Goal: Information Seeking & Learning: Learn about a topic

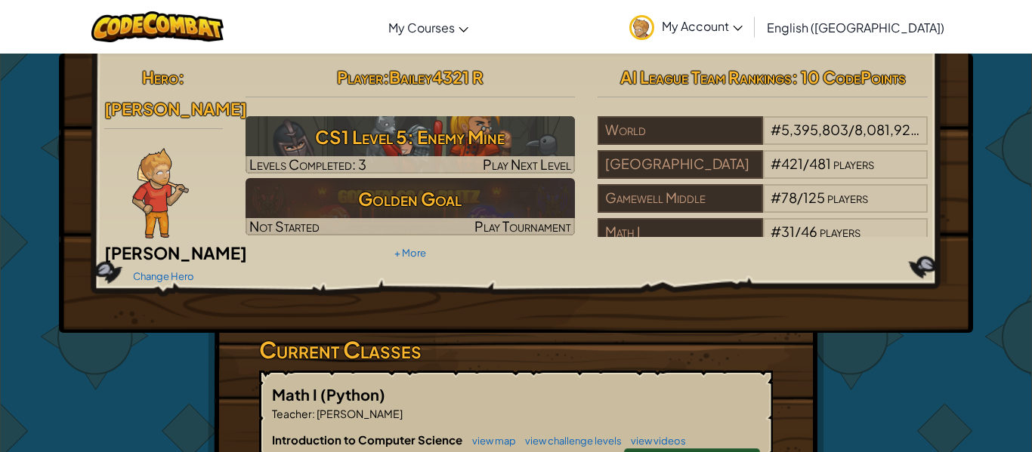
click at [530, 253] on div "Player : Bailey4321 R CS1 Level 5: Enemy Mine Levels Completed: 3 Play Next Lev…" at bounding box center [410, 162] width 353 height 203
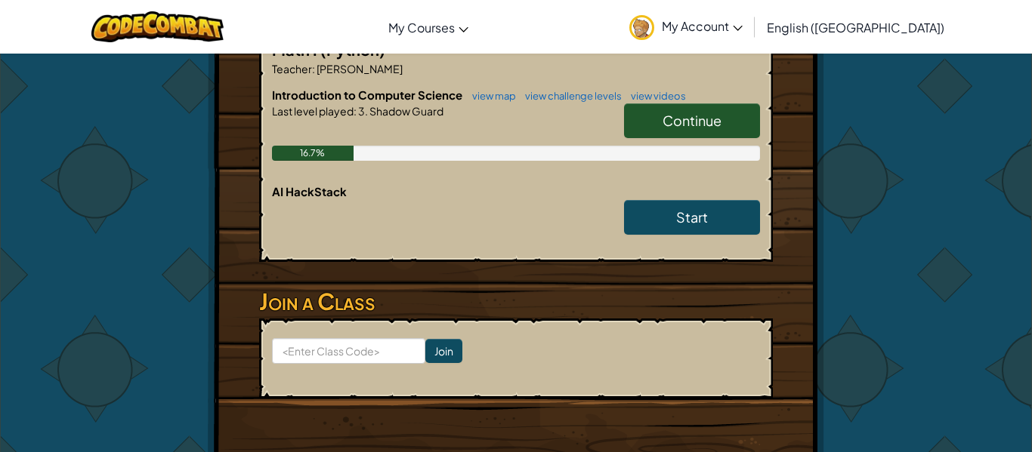
scroll to position [346, 0]
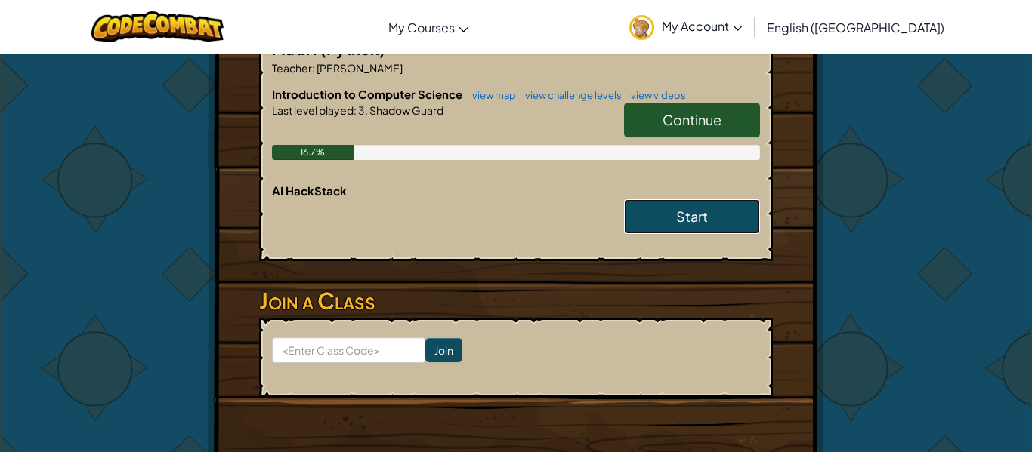
click at [730, 199] on link "Start" at bounding box center [692, 216] width 136 height 35
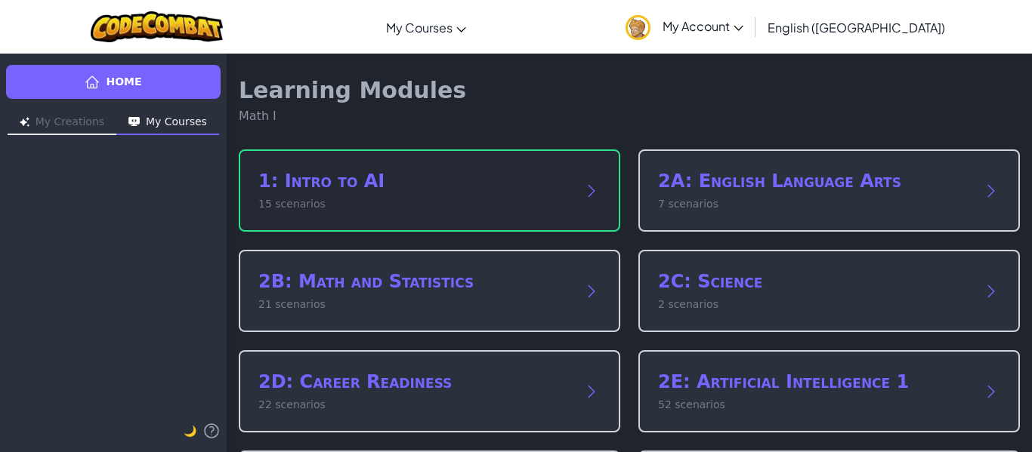
click at [492, 162] on div "1: Intro to AI 15 scenarios" at bounding box center [429, 191] width 381 height 82
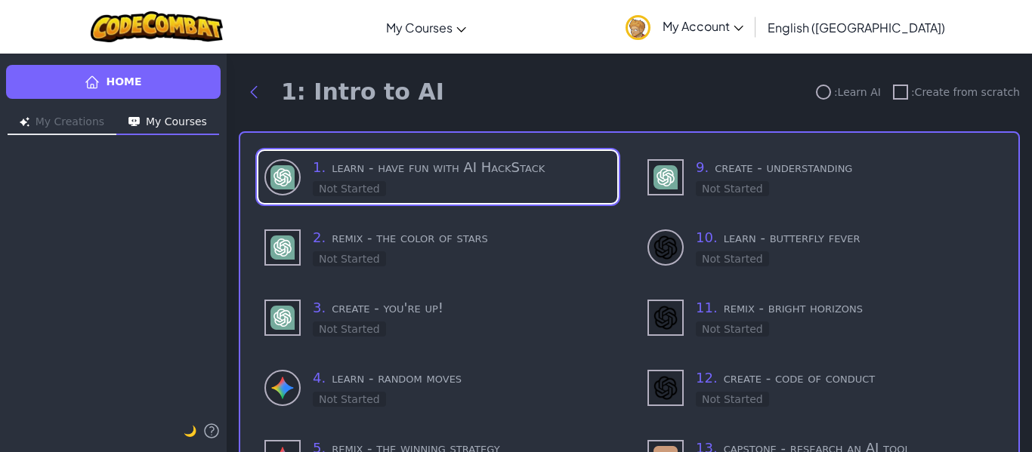
click at [492, 162] on h3 "1 . learn - have fun with AI HackStack" at bounding box center [462, 167] width 298 height 21
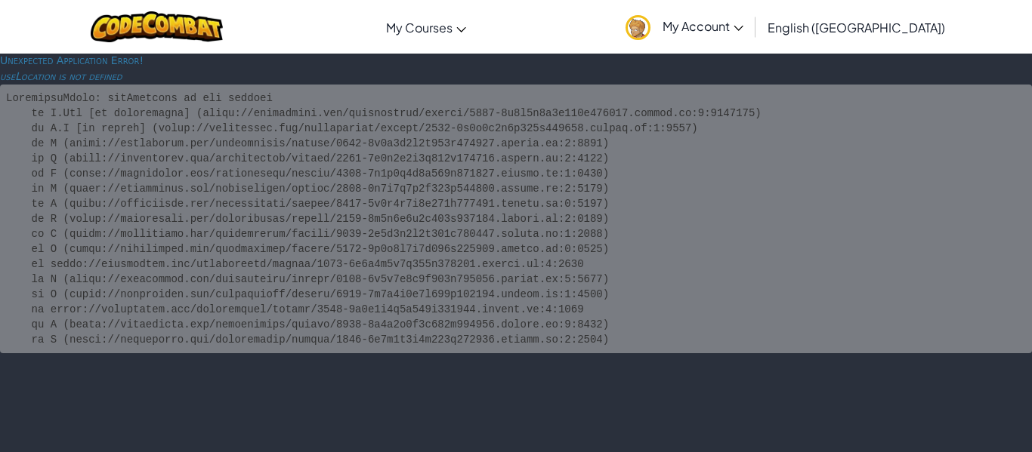
click at [598, 266] on pre at bounding box center [516, 219] width 1032 height 269
click at [548, 251] on pre at bounding box center [516, 219] width 1032 height 269
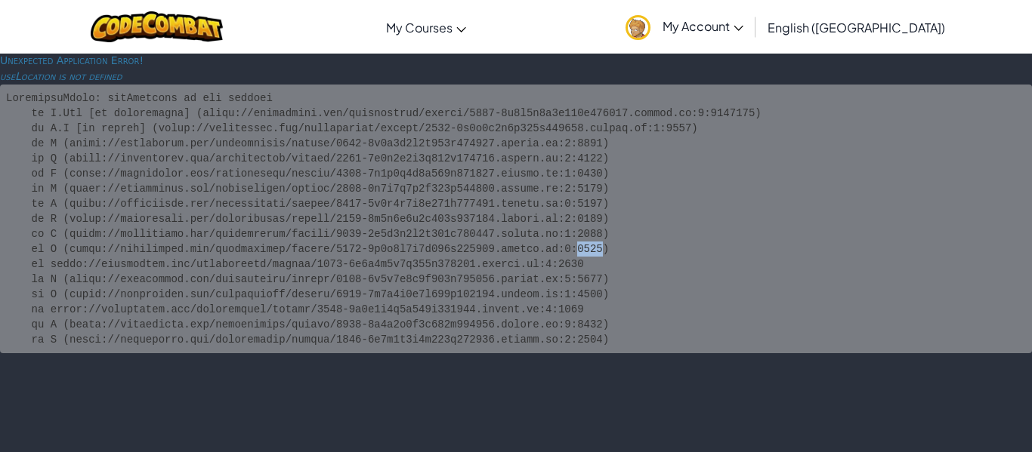
click at [548, 251] on pre at bounding box center [516, 219] width 1032 height 269
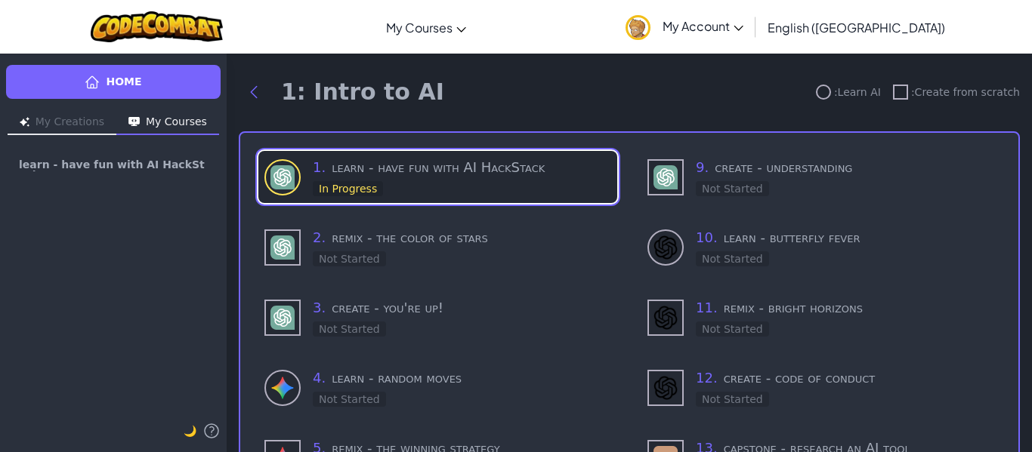
click at [289, 178] on img at bounding box center [282, 177] width 24 height 24
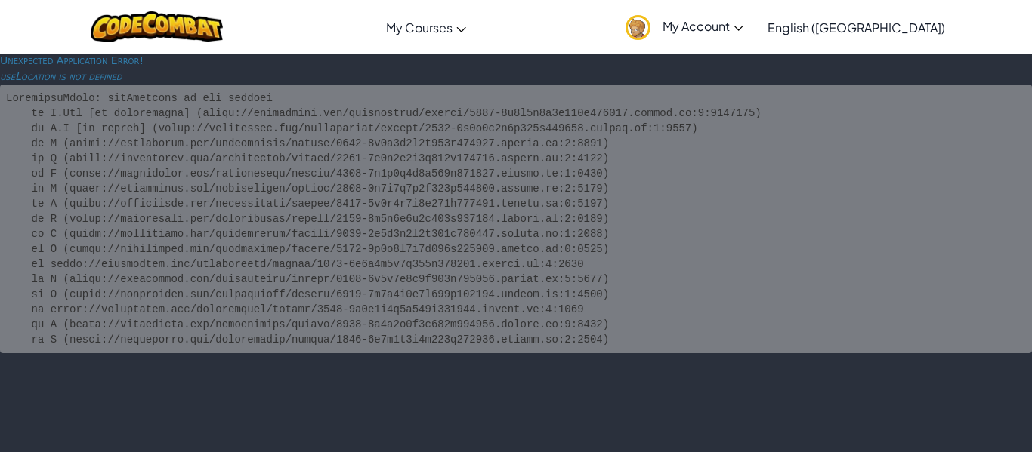
click at [492, 434] on div "Unexpected Application Error! useLocation is not defined" at bounding box center [516, 253] width 1032 height 400
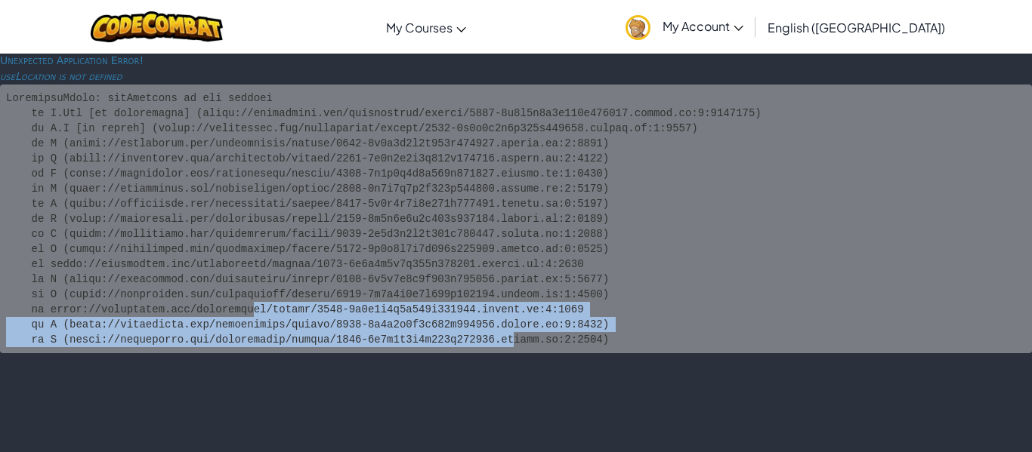
drag, startPoint x: 492, startPoint y: 434, endPoint x: 239, endPoint y: 307, distance: 283.1
click at [239, 307] on div "Unexpected Application Error! useLocation is not defined" at bounding box center [516, 253] width 1032 height 400
click at [273, 420] on div "Unexpected Application Error! useLocation is not defined" at bounding box center [516, 253] width 1032 height 400
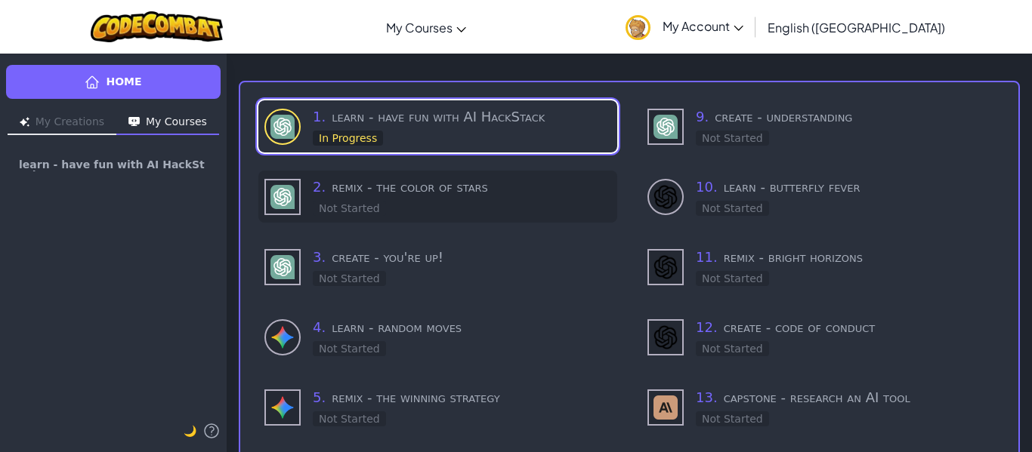
scroll to position [49, 0]
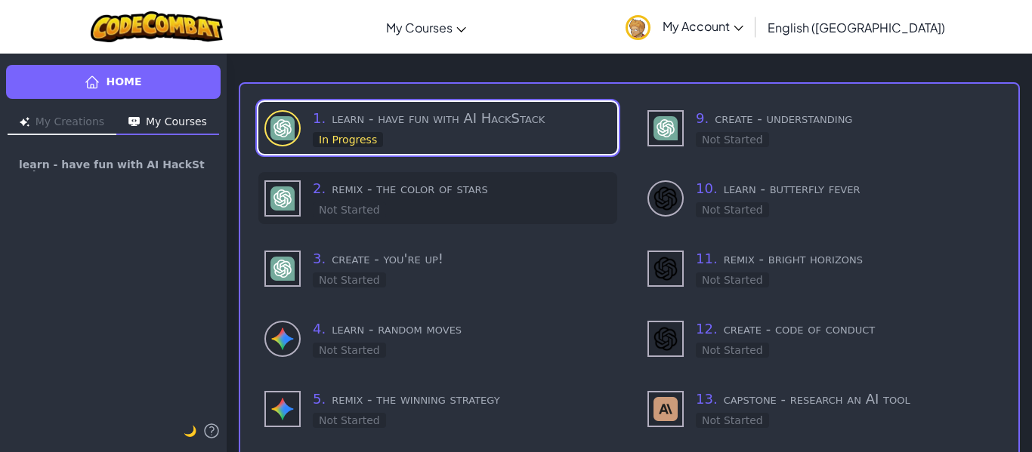
click at [273, 196] on img at bounding box center [282, 199] width 24 height 24
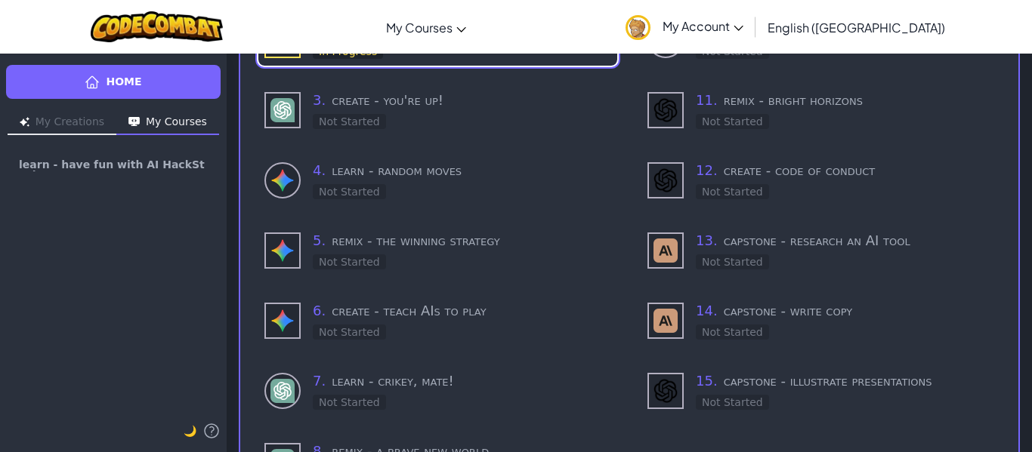
scroll to position [310, 0]
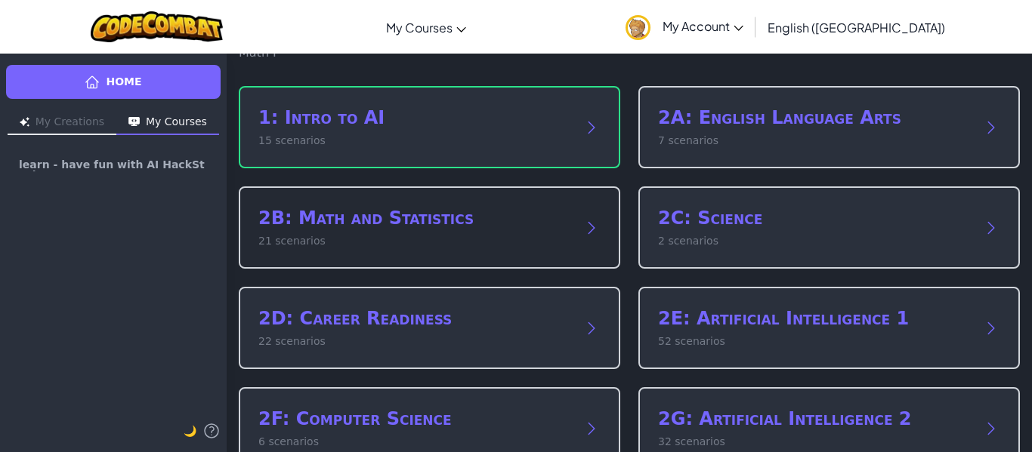
click at [491, 248] on p "21 scenarios" at bounding box center [414, 241] width 312 height 16
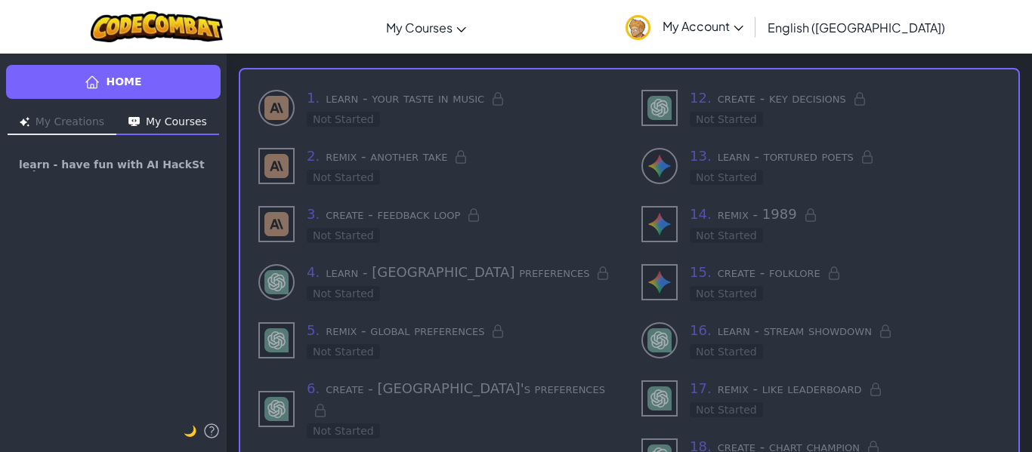
scroll to position [65, 0]
click at [438, 97] on h3 "1 . learn - your taste in music" at bounding box center [462, 96] width 310 height 21
click at [277, 98] on img at bounding box center [276, 106] width 24 height 24
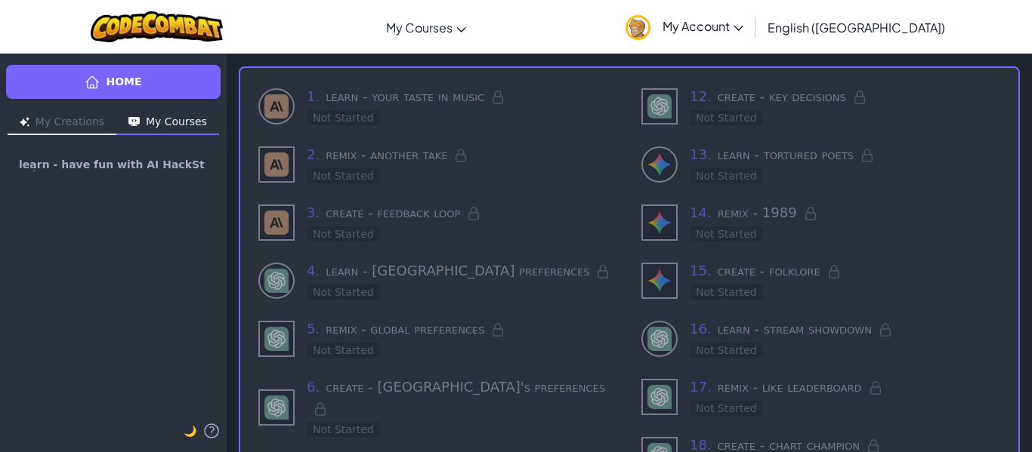
click at [277, 98] on img at bounding box center [276, 106] width 24 height 24
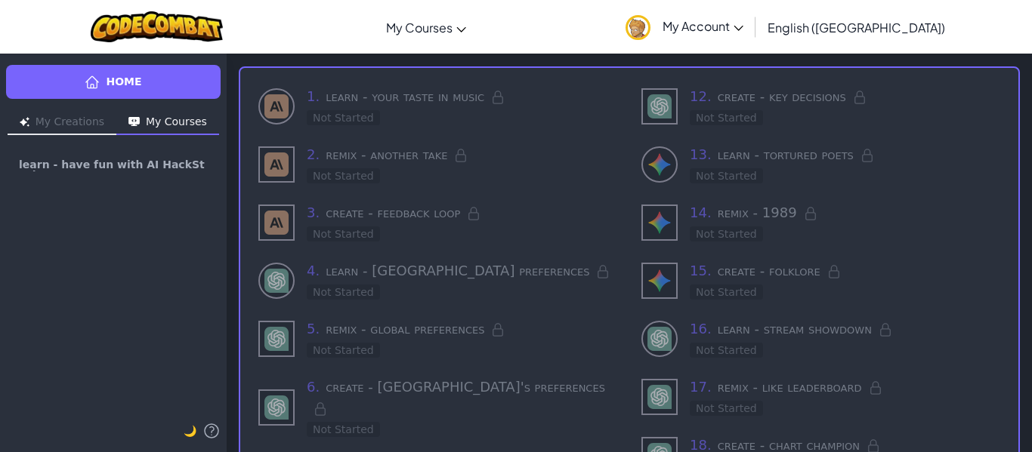
click at [277, 98] on img at bounding box center [276, 106] width 24 height 24
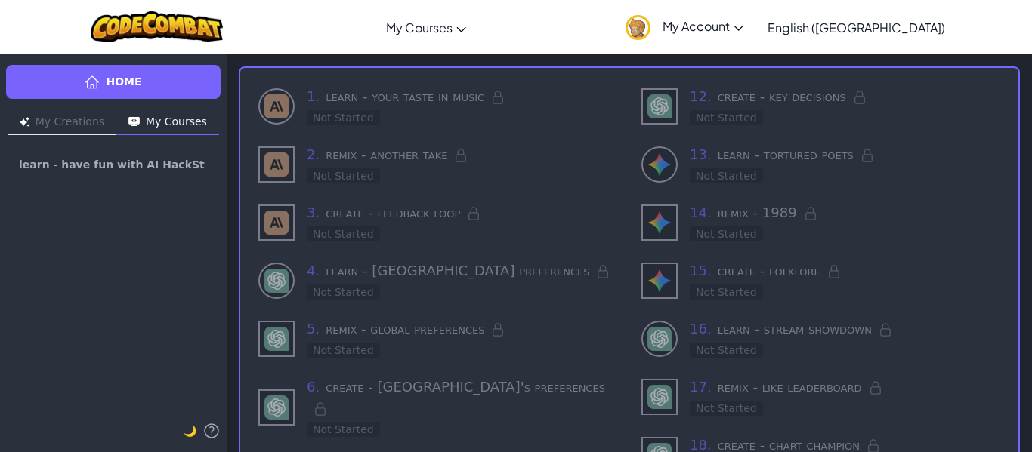
click at [277, 98] on img at bounding box center [276, 106] width 24 height 24
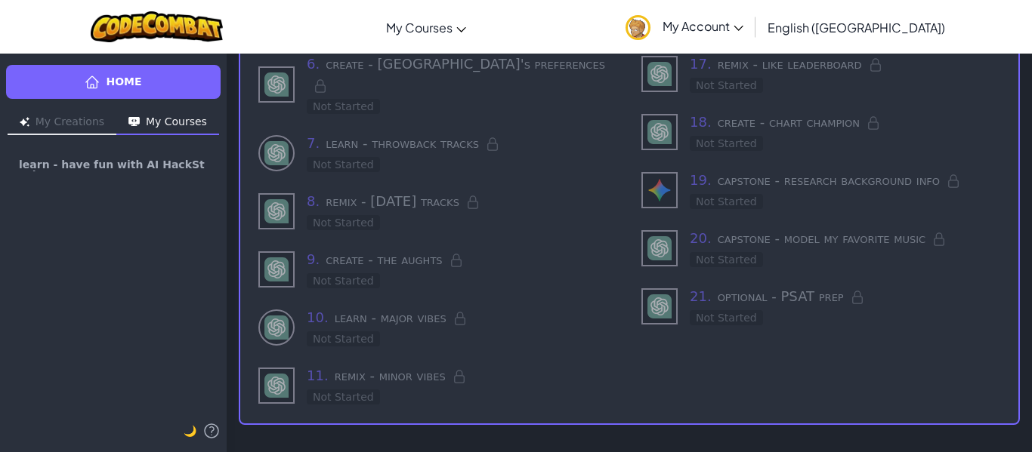
scroll to position [0, 0]
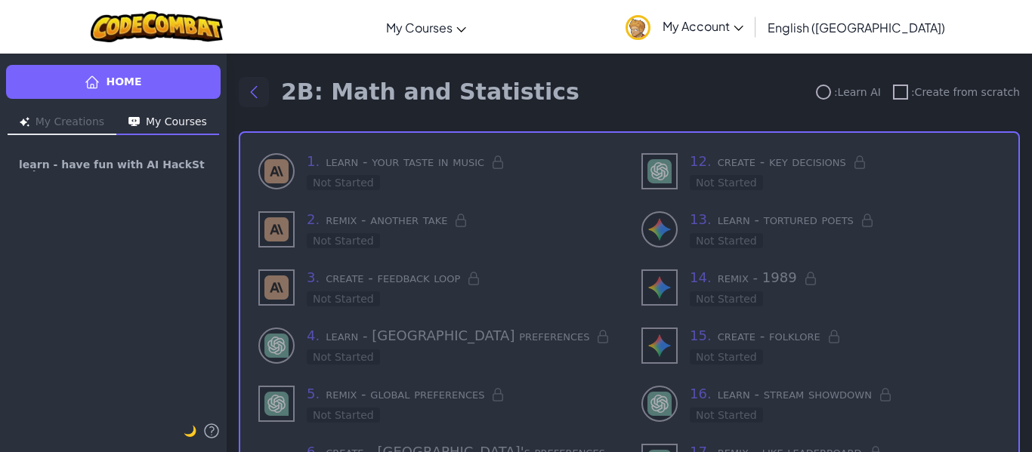
click at [243, 82] on button "Back to modules" at bounding box center [254, 92] width 30 height 30
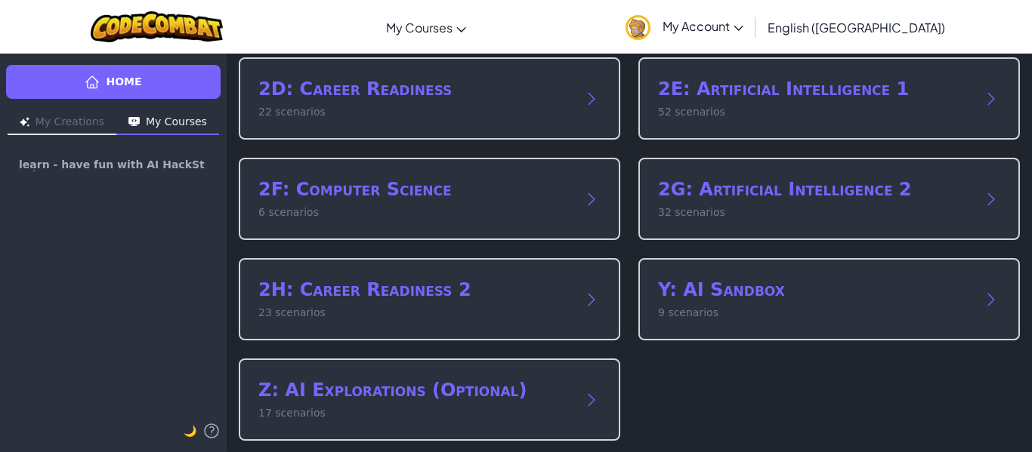
scroll to position [294, 0]
